Goal: Transaction & Acquisition: Purchase product/service

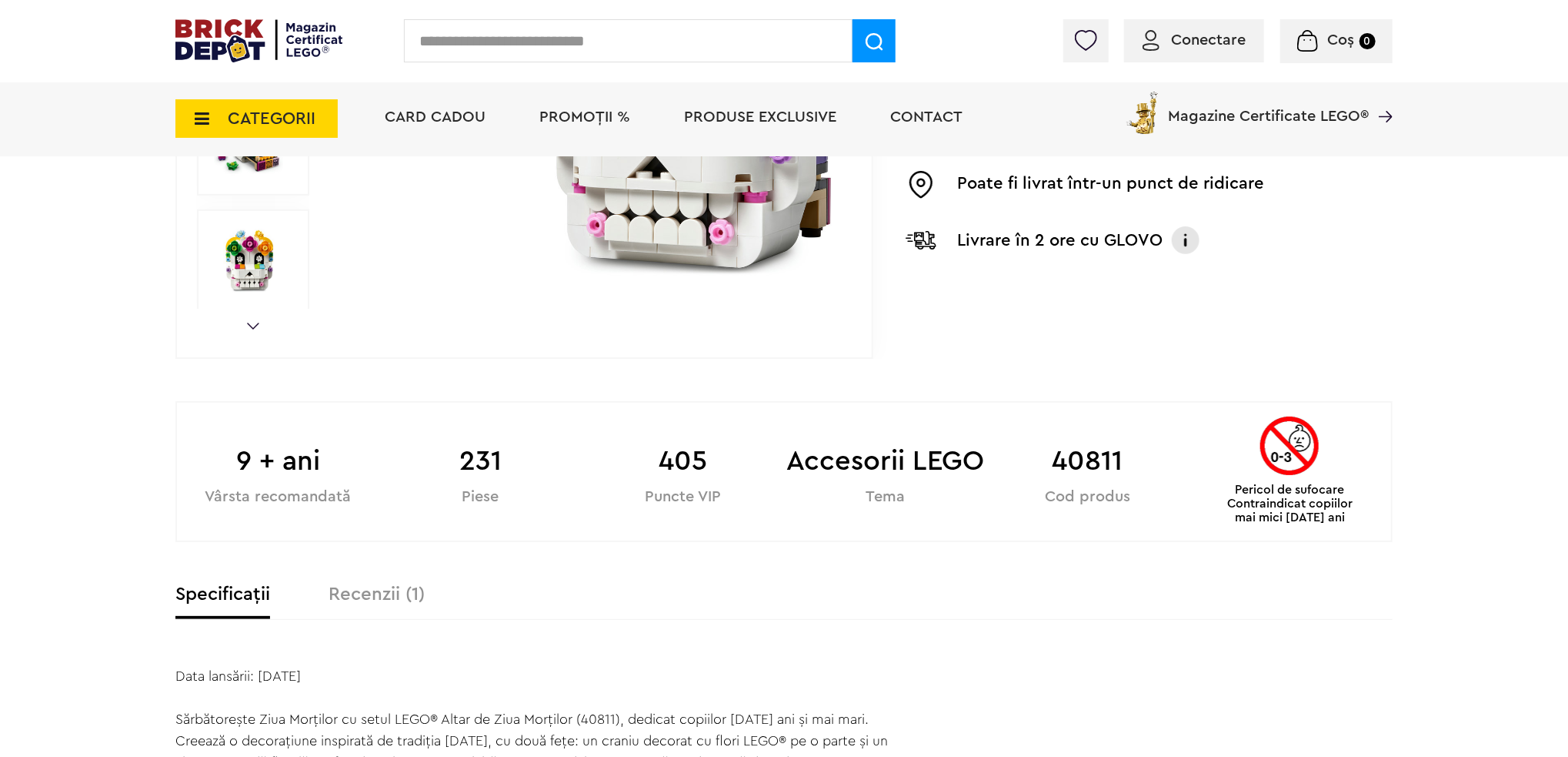
scroll to position [616, 0]
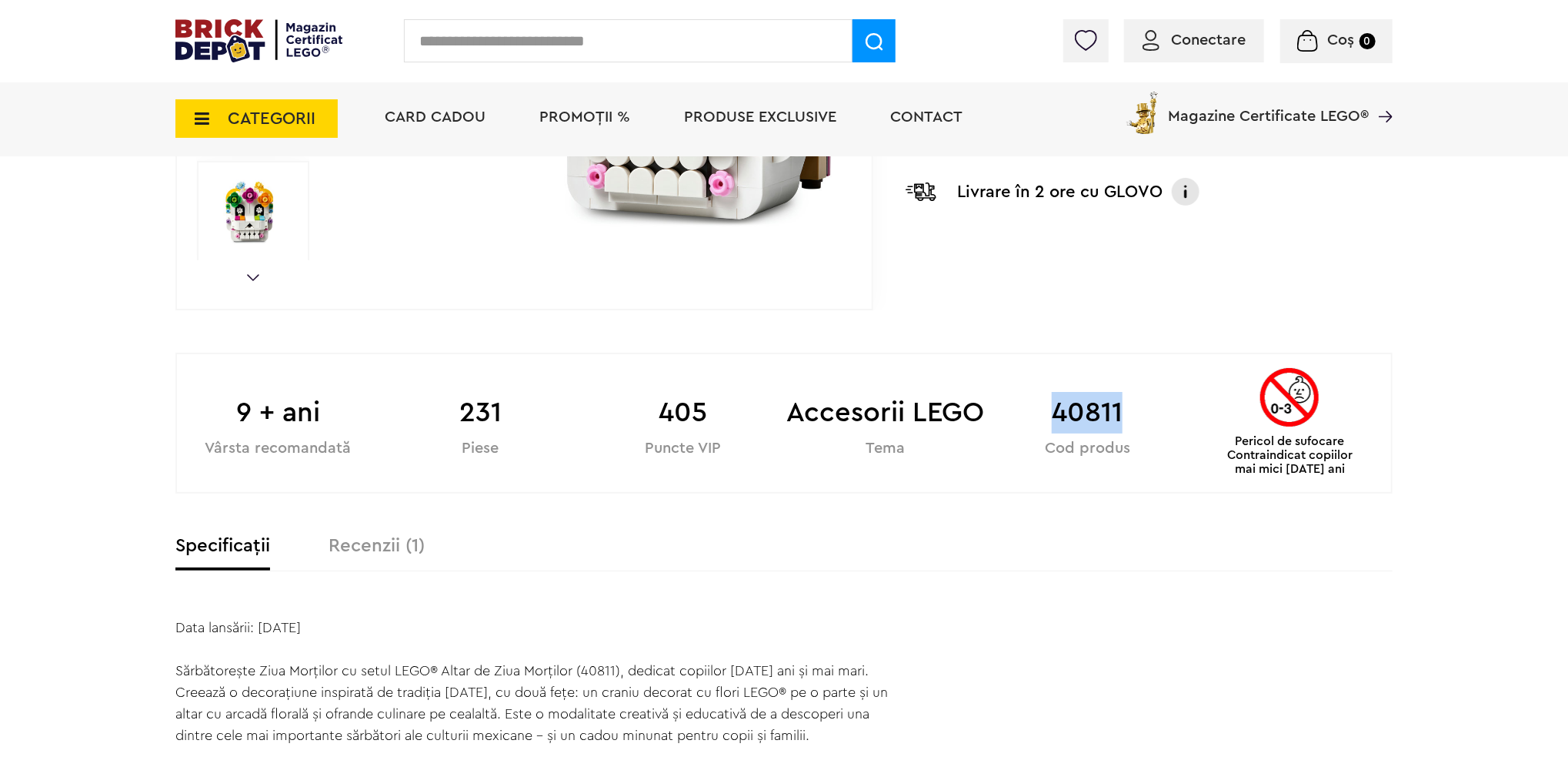
drag, startPoint x: 1049, startPoint y: 409, endPoint x: 1128, endPoint y: 410, distance: 79.0
click at [1128, 410] on b "40811" at bounding box center [1088, 412] width 202 height 42
copy b "40811"
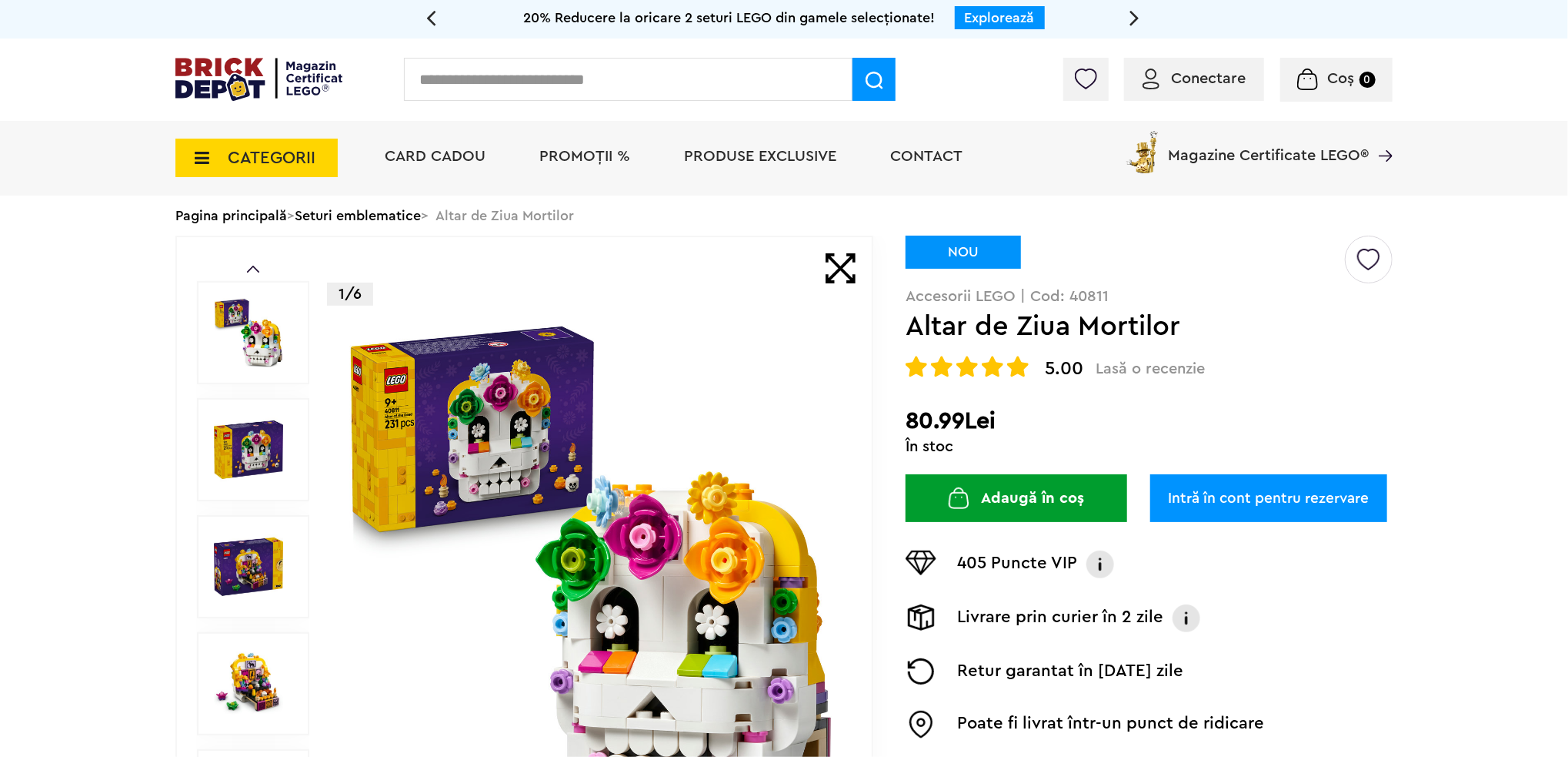
click at [1071, 365] on span "5.00" at bounding box center [1064, 368] width 39 height 19
click at [1064, 368] on span "5.00" at bounding box center [1064, 368] width 39 height 19
click at [986, 365] on img at bounding box center [993, 366] width 22 height 22
click at [246, 428] on img at bounding box center [249, 450] width 69 height 70
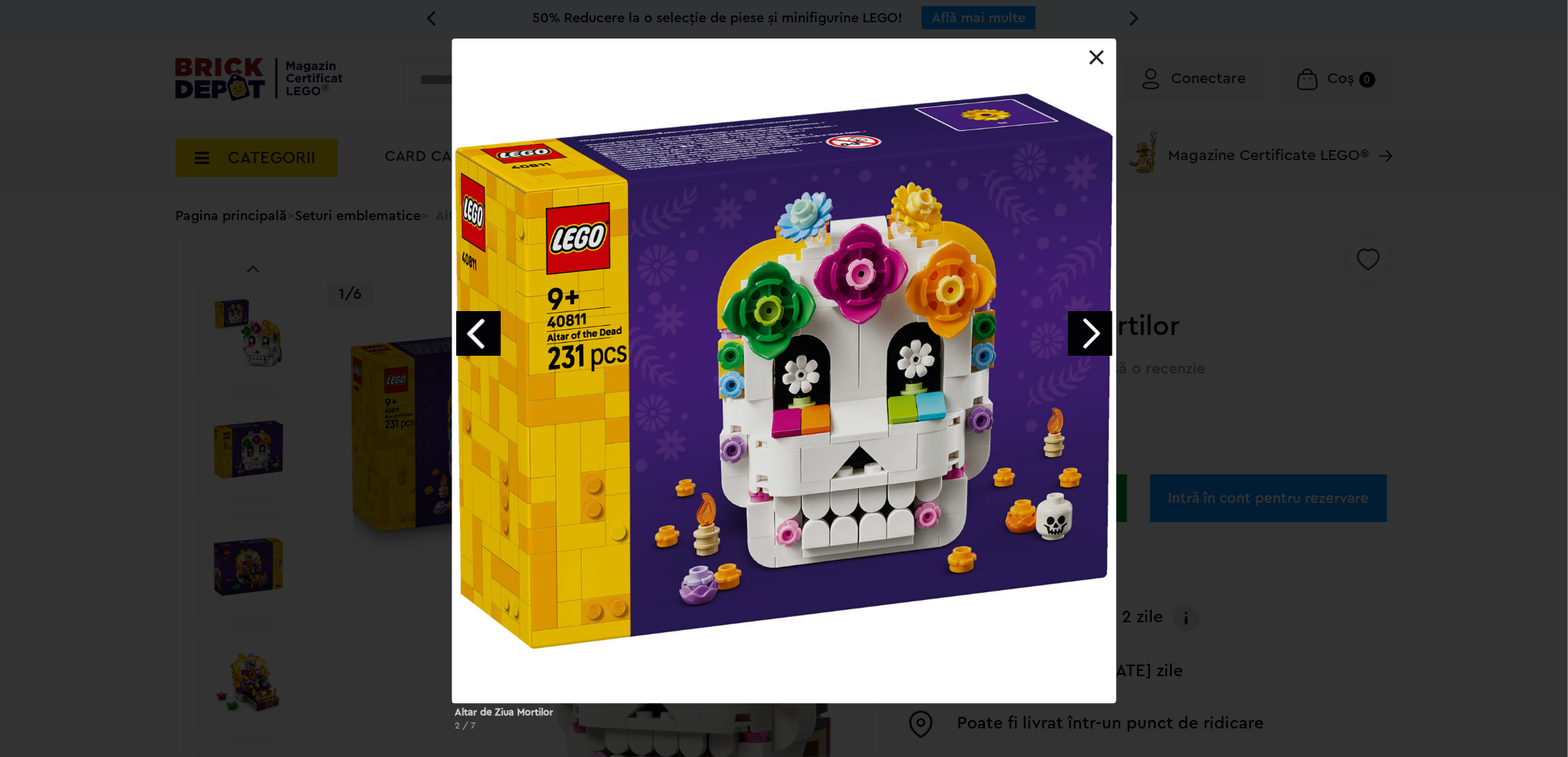
click at [1092, 59] on link at bounding box center [1097, 58] width 15 height 15
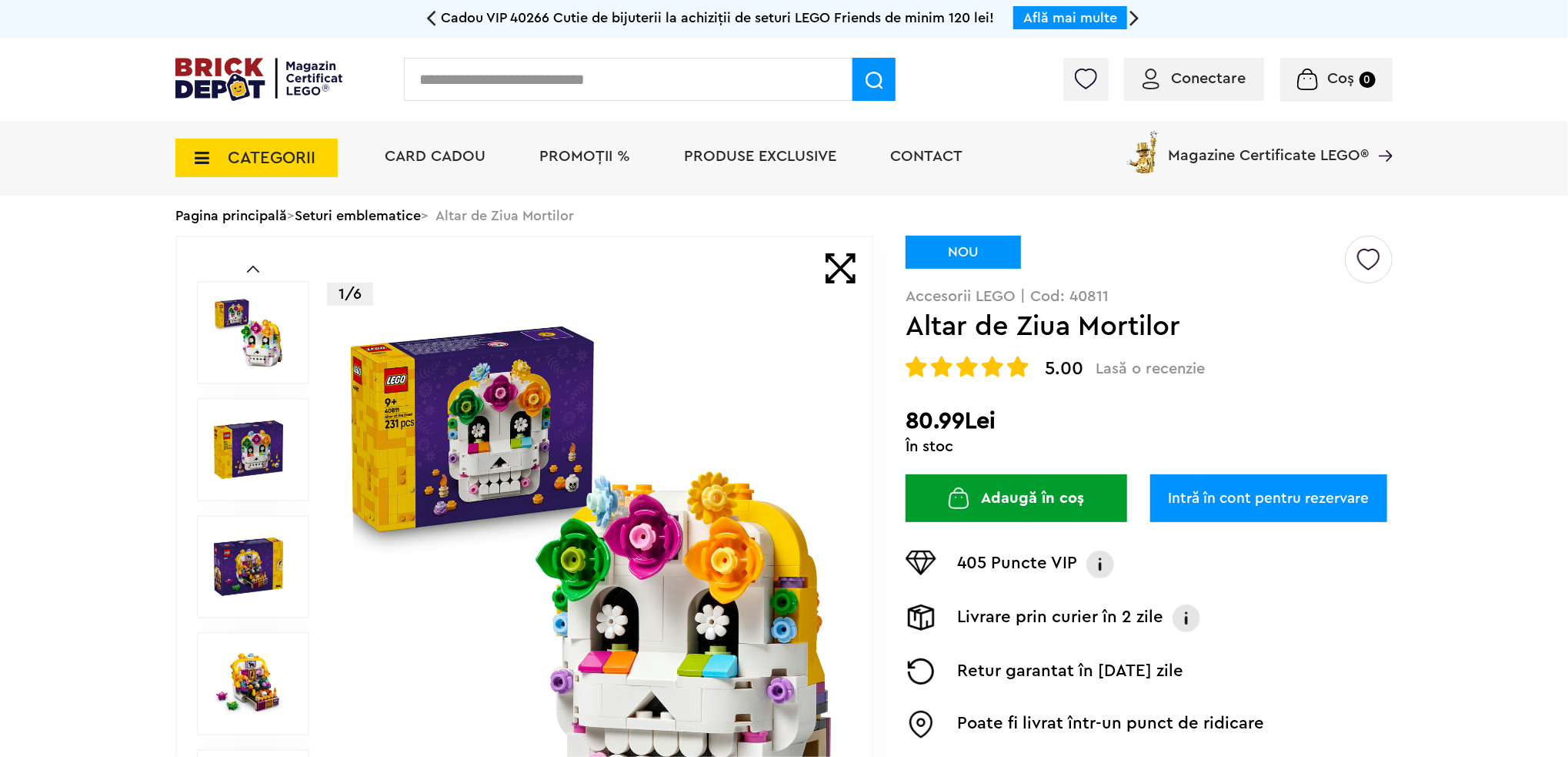
click at [262, 551] on img at bounding box center [249, 567] width 69 height 70
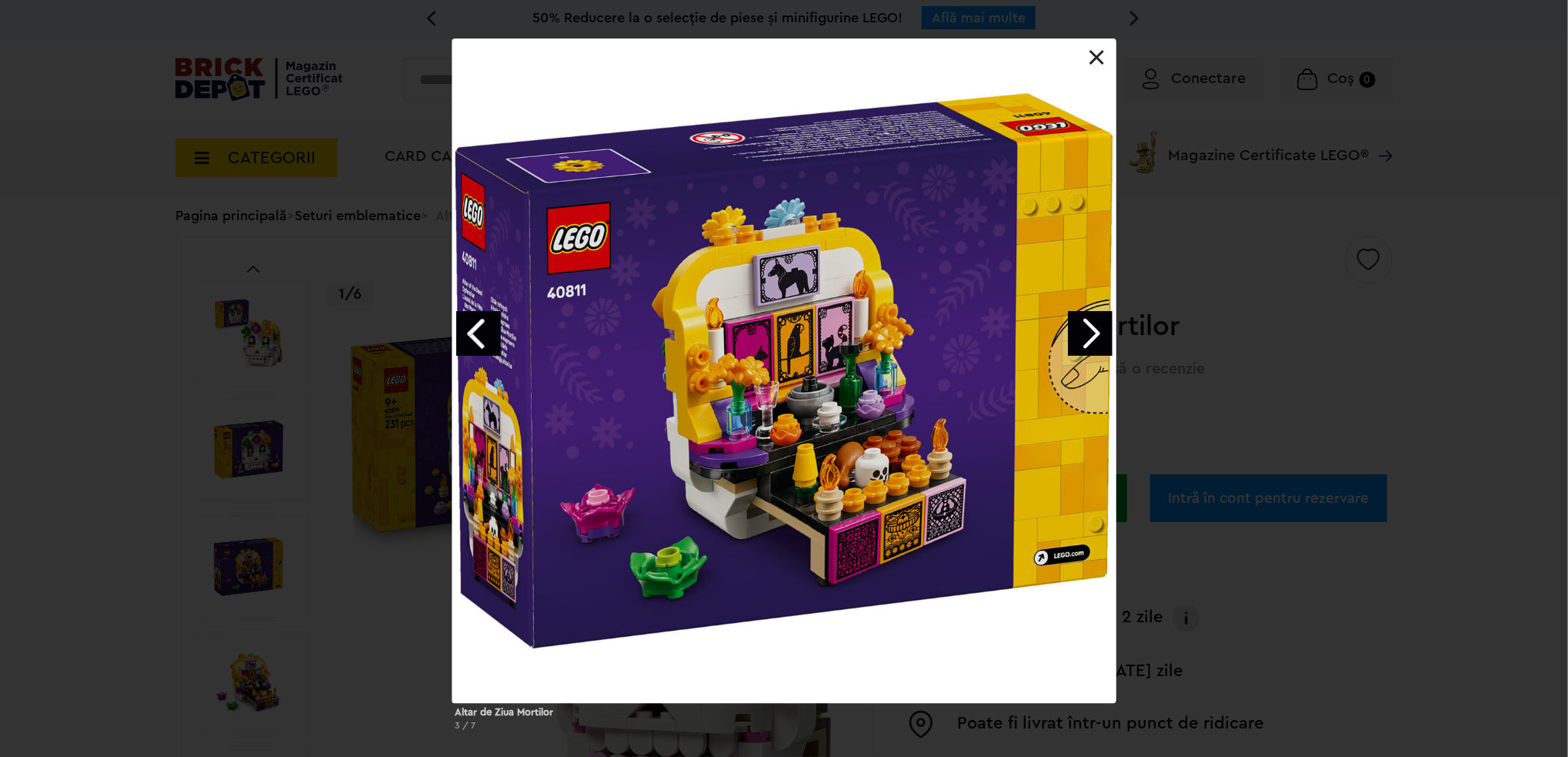
click at [1089, 332] on link "Next image" at bounding box center [1090, 334] width 45 height 45
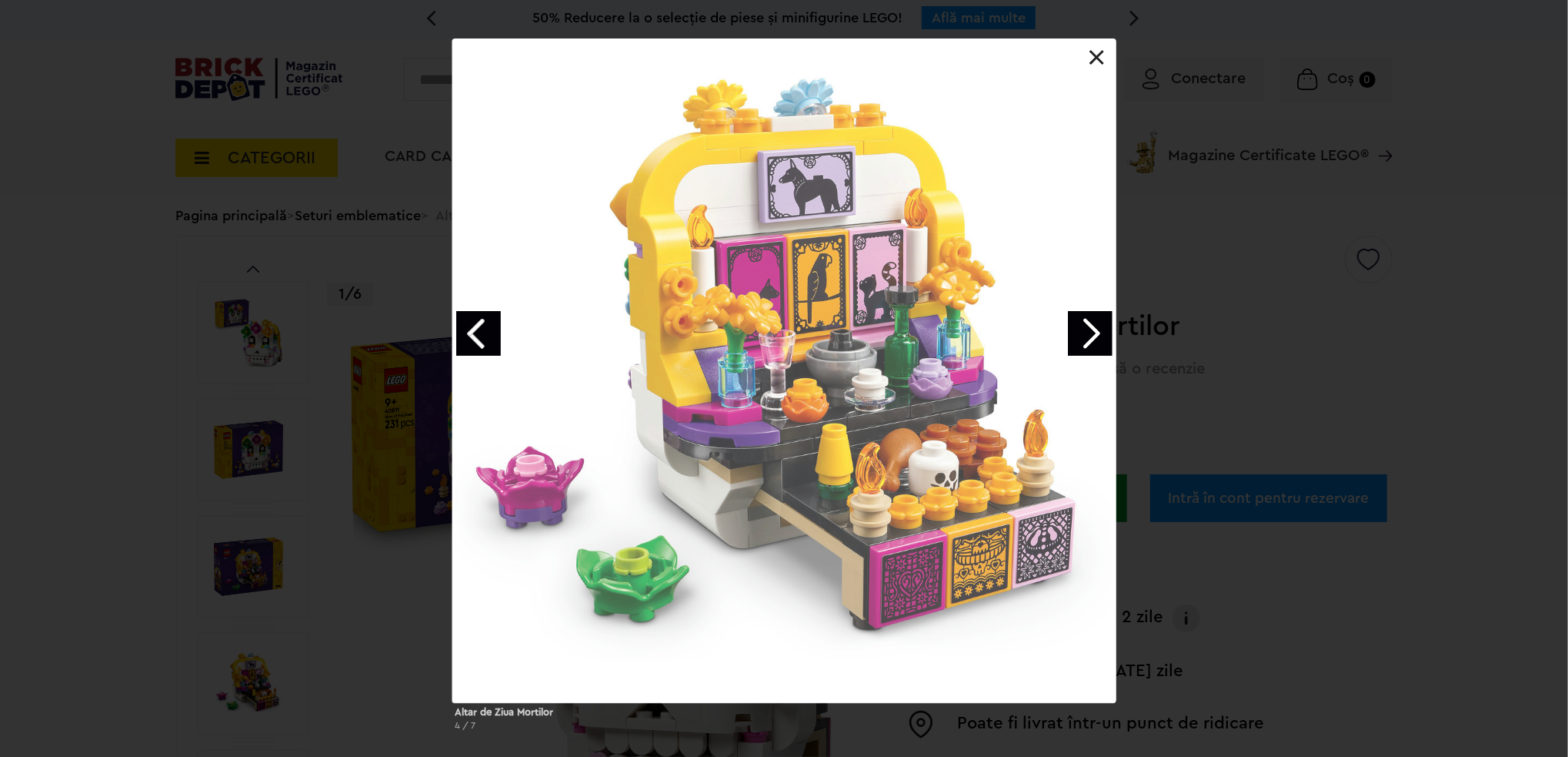
click at [1089, 332] on link "Next image" at bounding box center [1090, 334] width 45 height 45
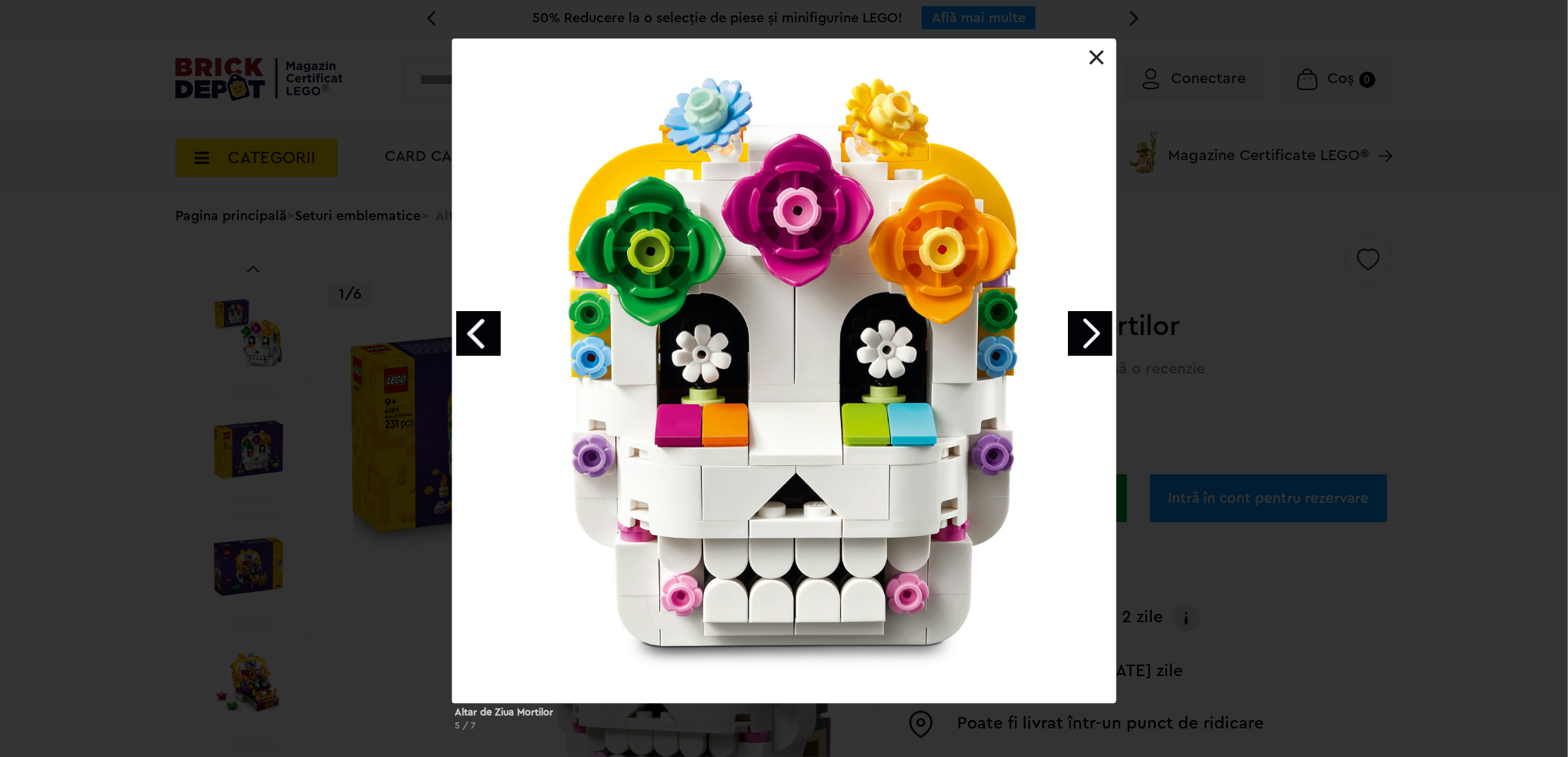
click at [1086, 334] on link "Next image" at bounding box center [1090, 334] width 45 height 45
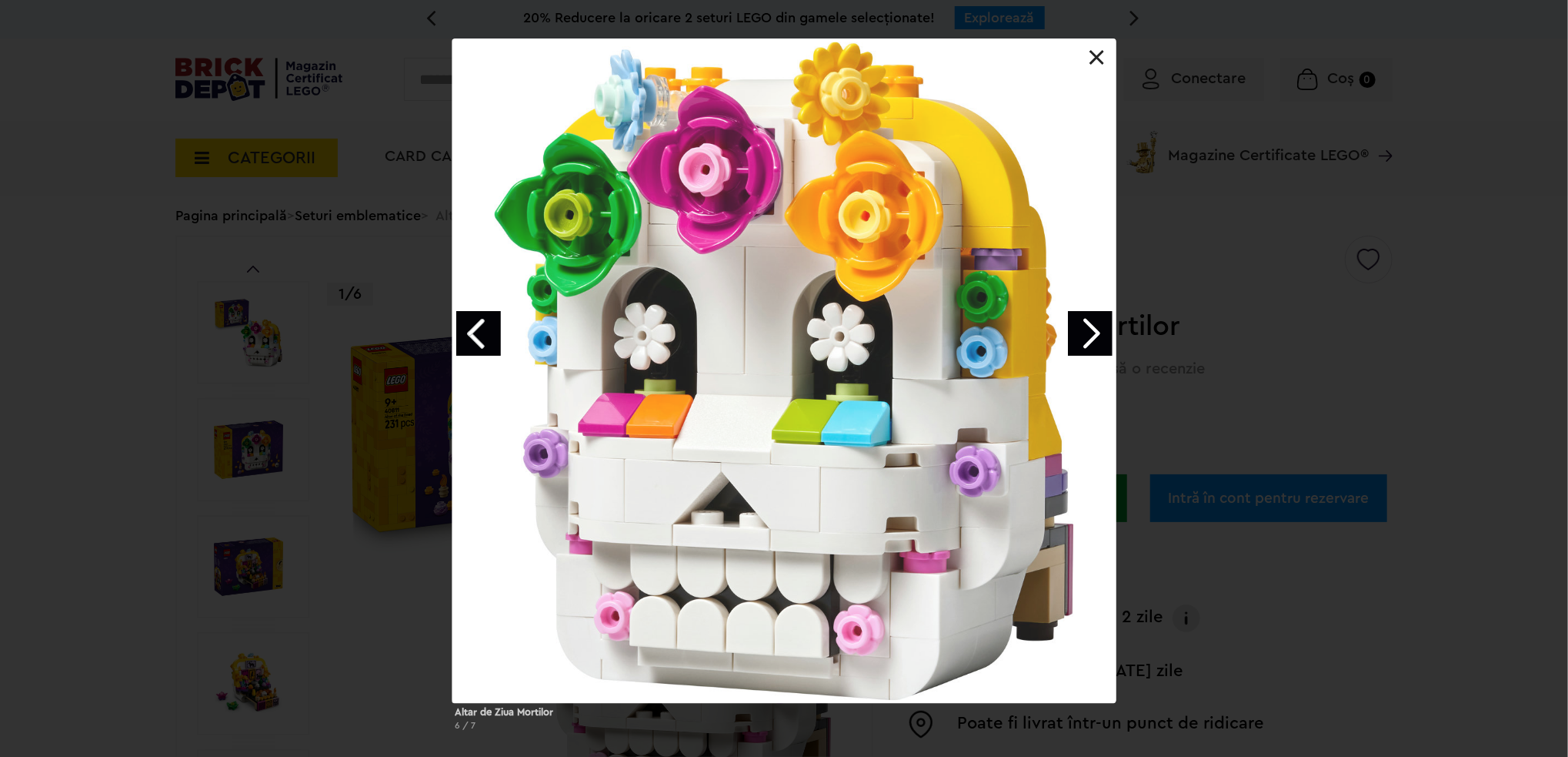
click at [1086, 334] on link "Next image" at bounding box center [1090, 334] width 45 height 45
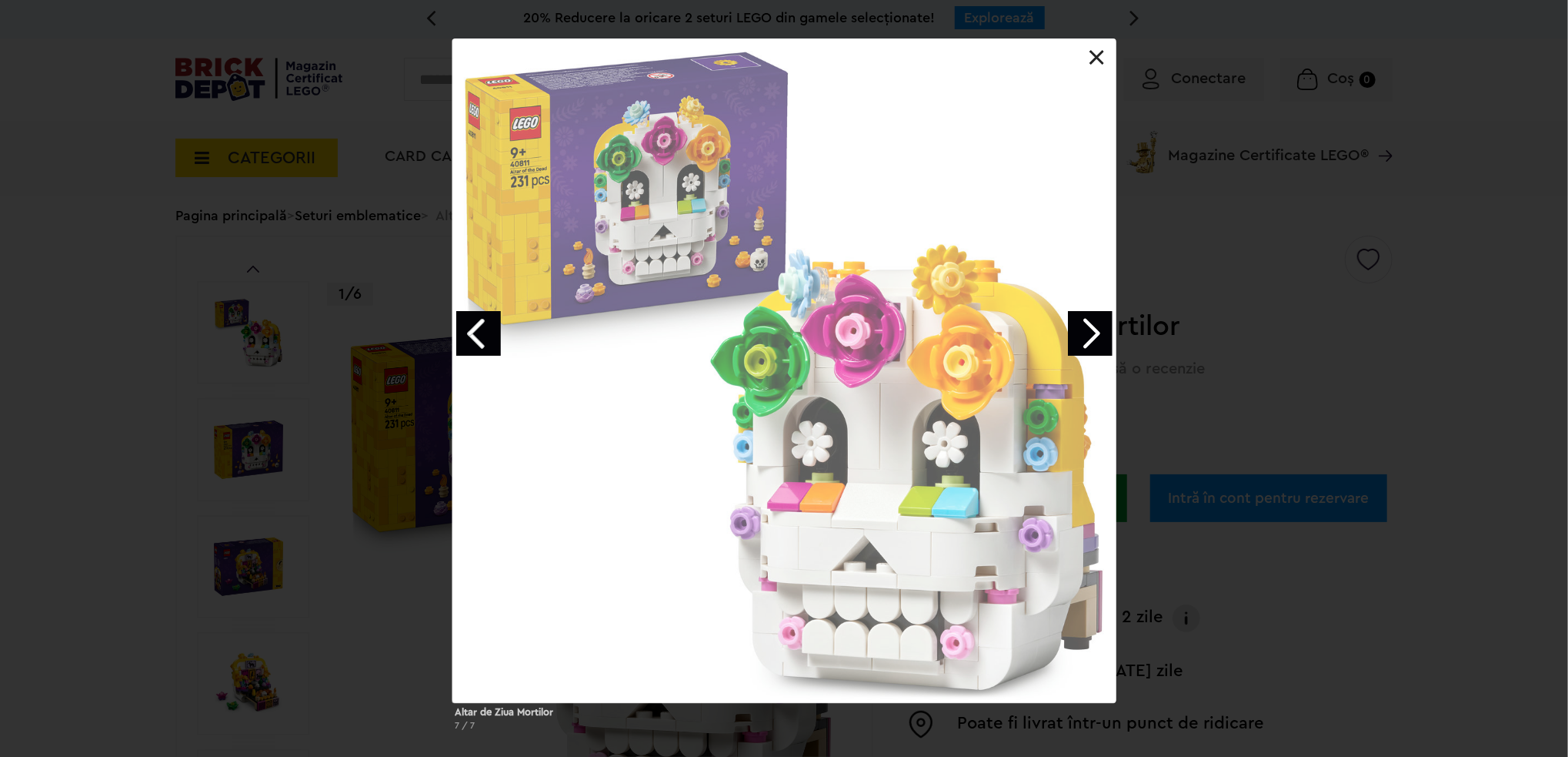
click at [1086, 334] on link "Next image" at bounding box center [1090, 334] width 45 height 45
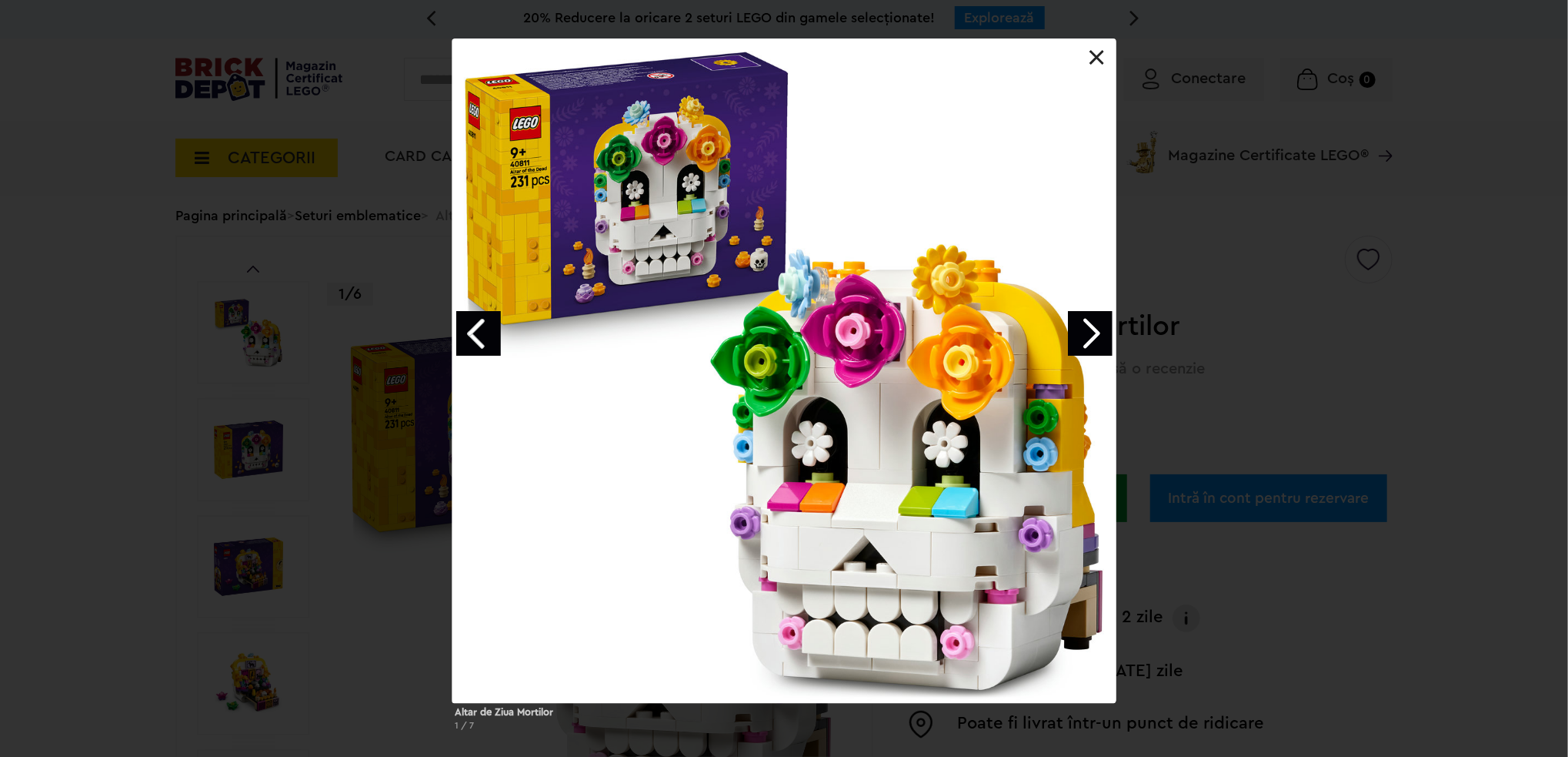
click at [486, 311] on link "Previous image" at bounding box center [479, 334] width 45 height 45
click at [1099, 60] on link at bounding box center [1097, 58] width 15 height 15
